Goal: Transaction & Acquisition: Purchase product/service

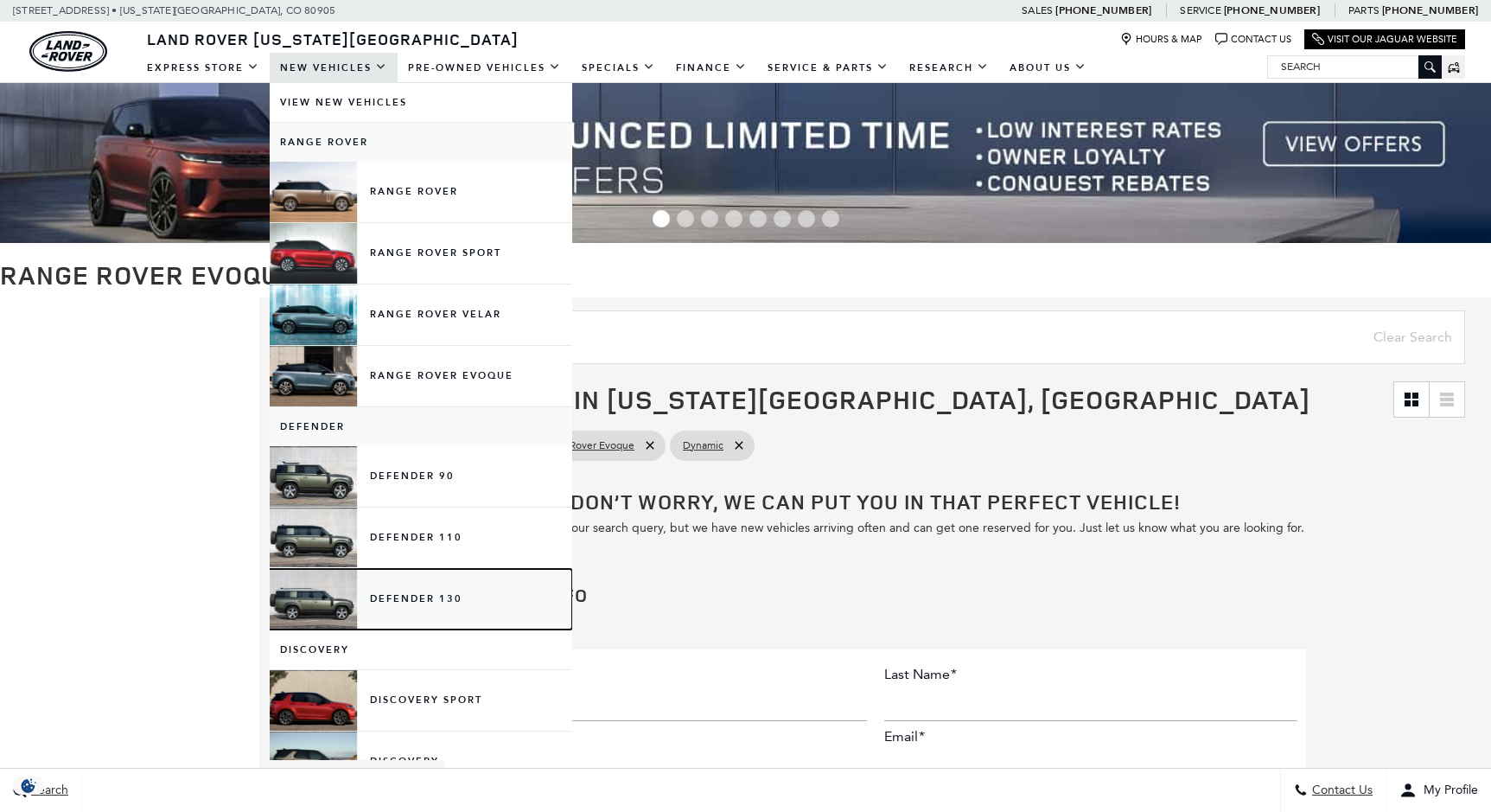
click at [298, 578] on link "Defender 130" at bounding box center [421, 599] width 303 height 61
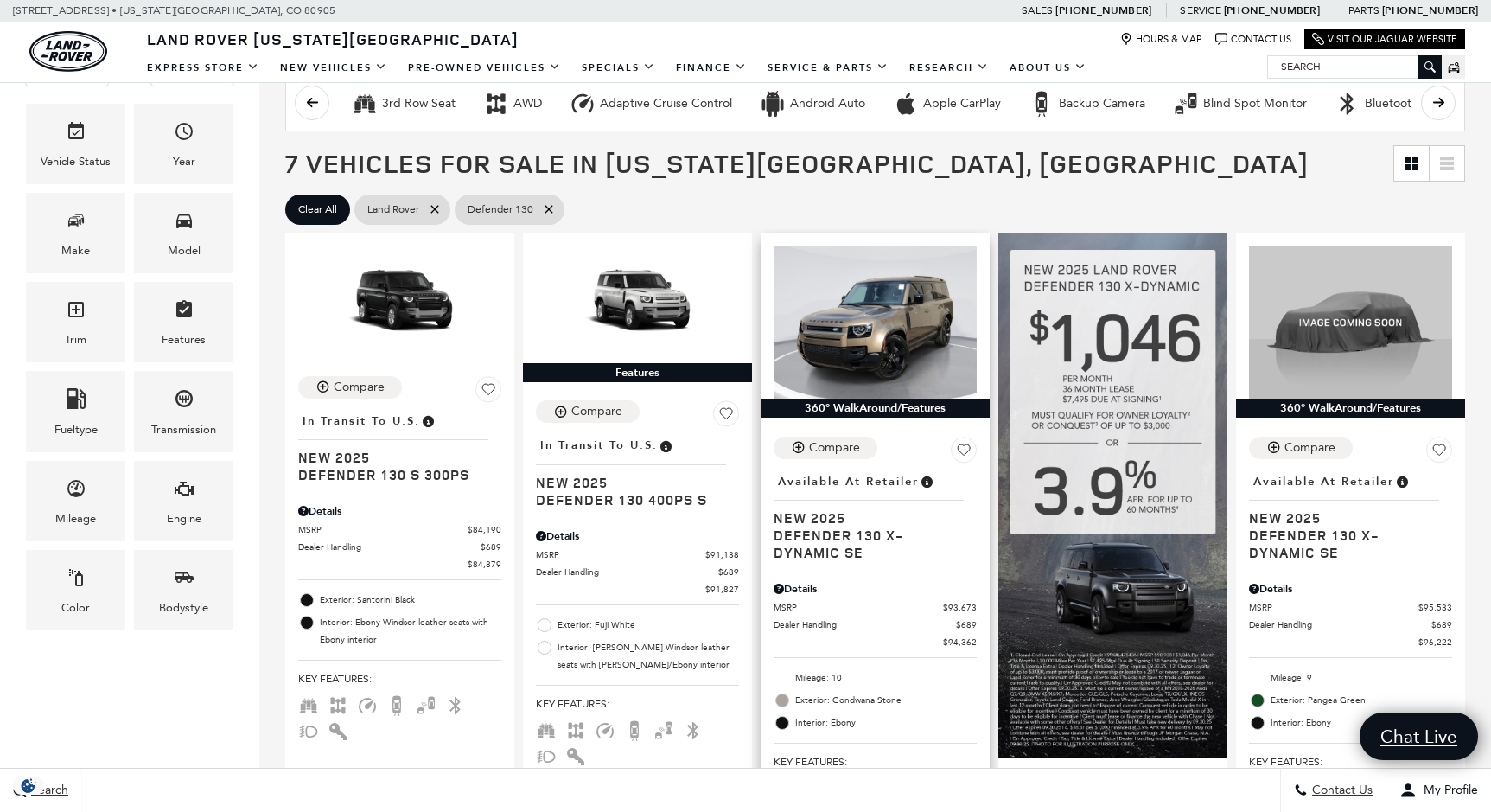
scroll to position [345, 0]
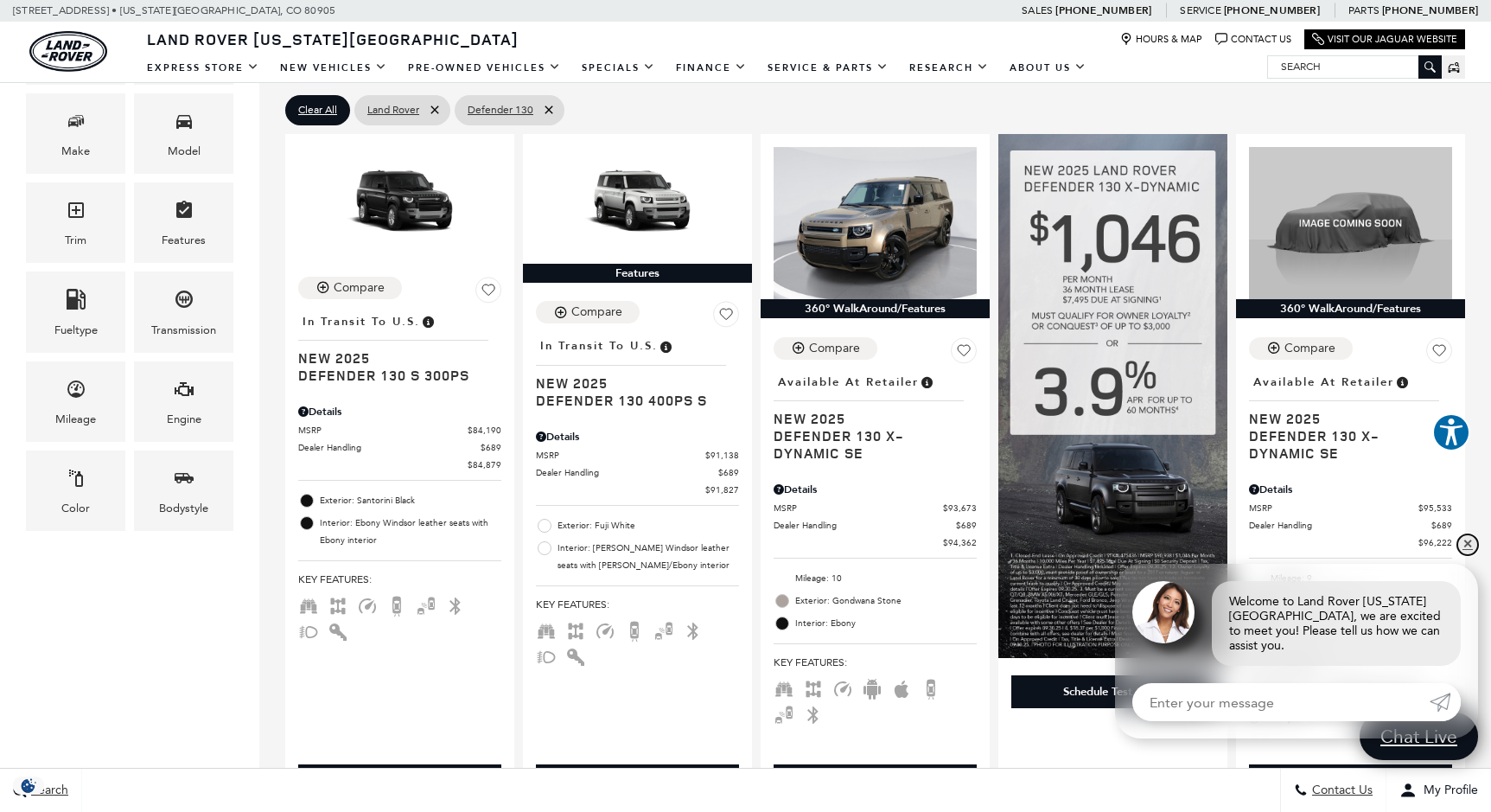
click at [1463, 555] on link "✕" at bounding box center [1468, 544] width 21 height 21
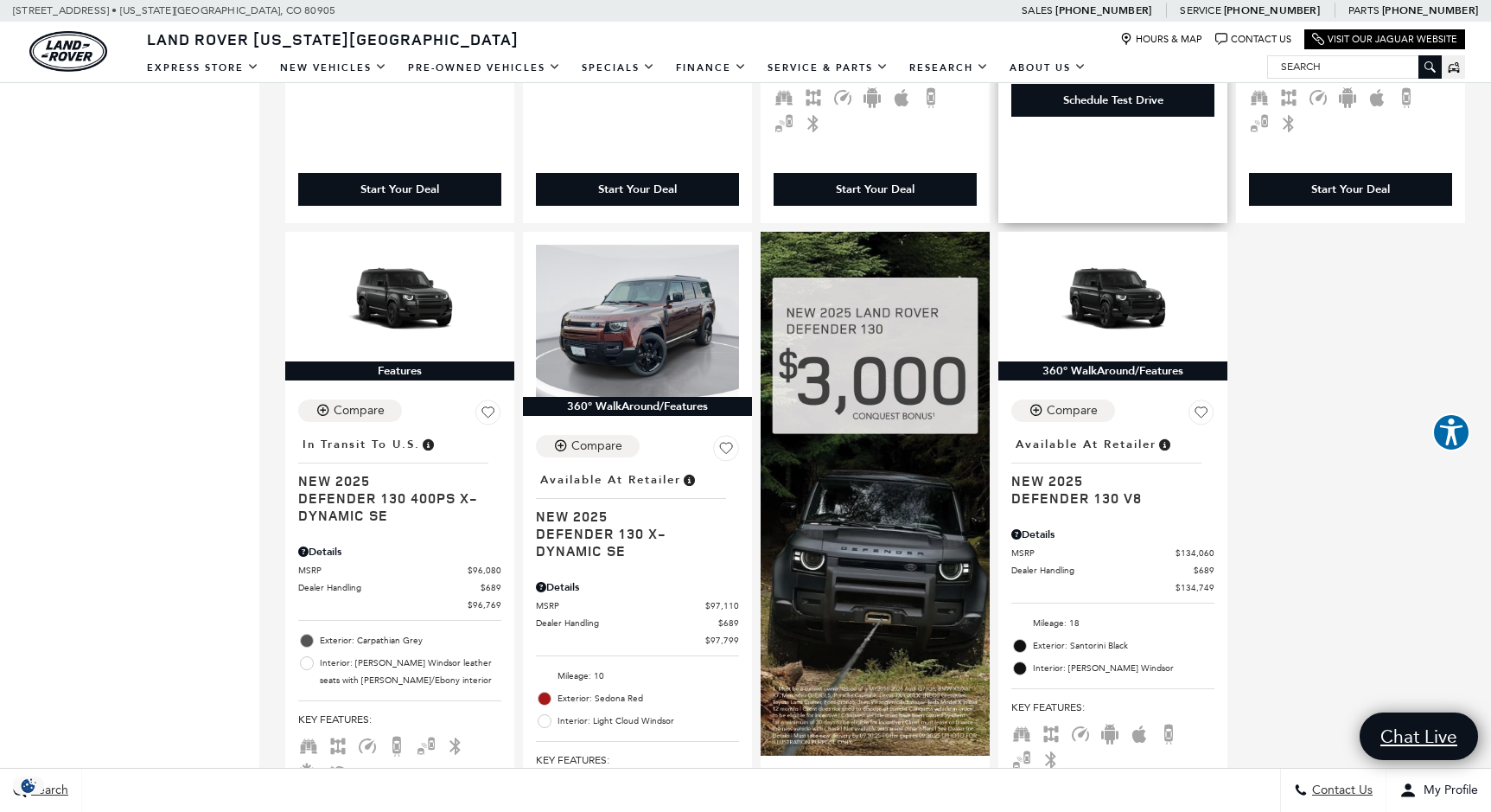
scroll to position [1037, 0]
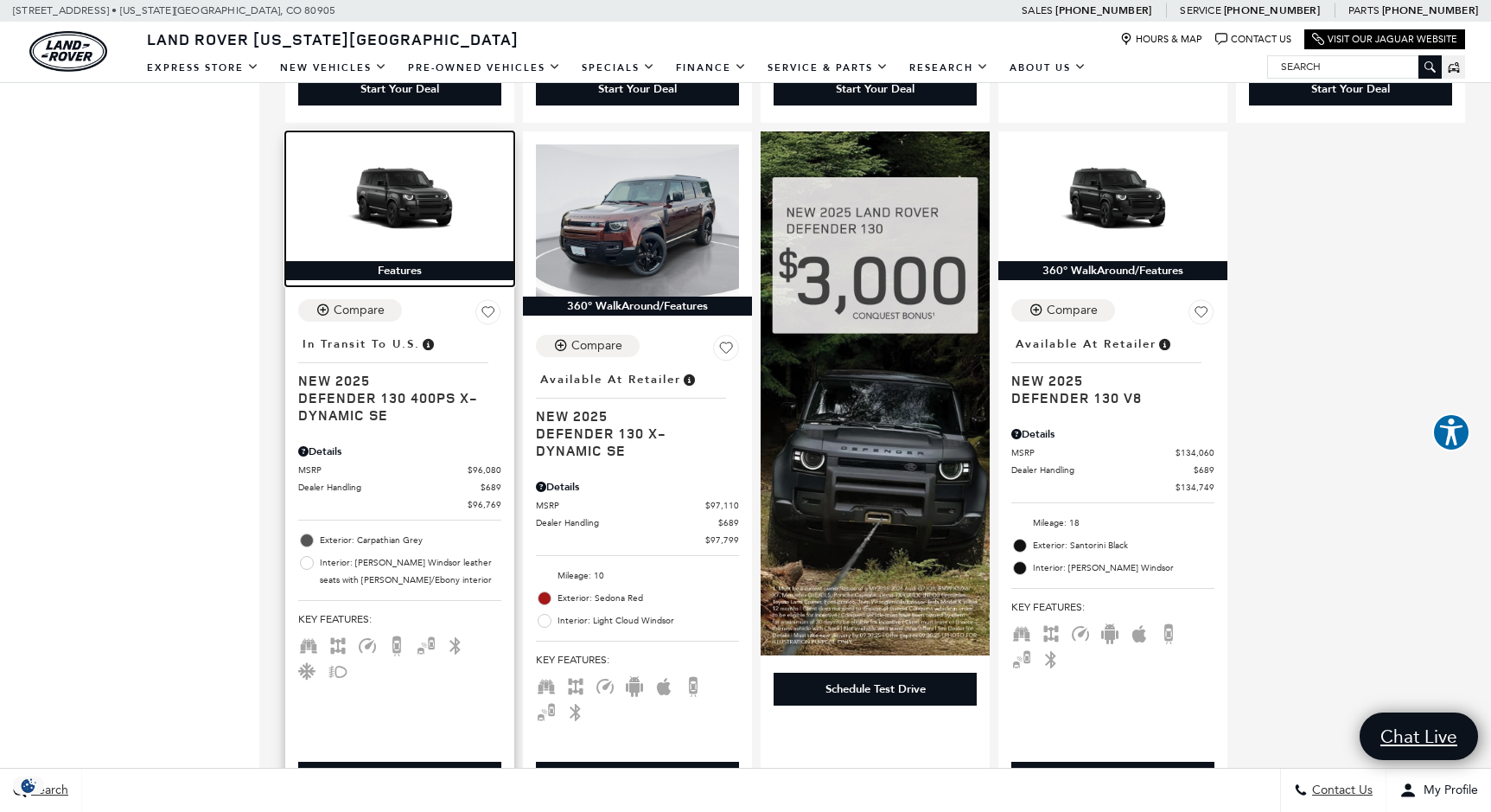
click at [334, 178] on img at bounding box center [399, 202] width 204 height 115
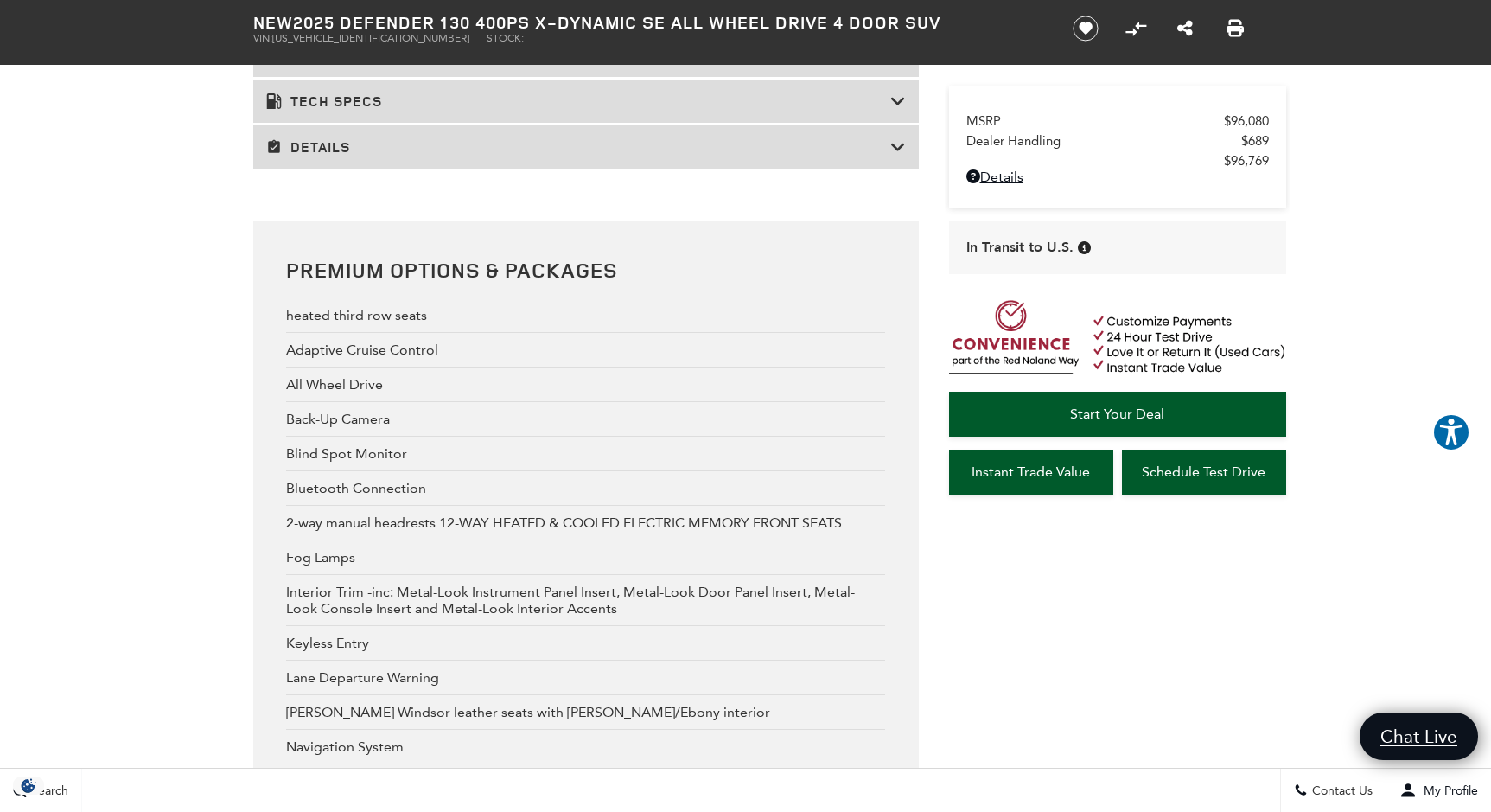
scroll to position [2852, 0]
